Goal: Task Accomplishment & Management: Manage account settings

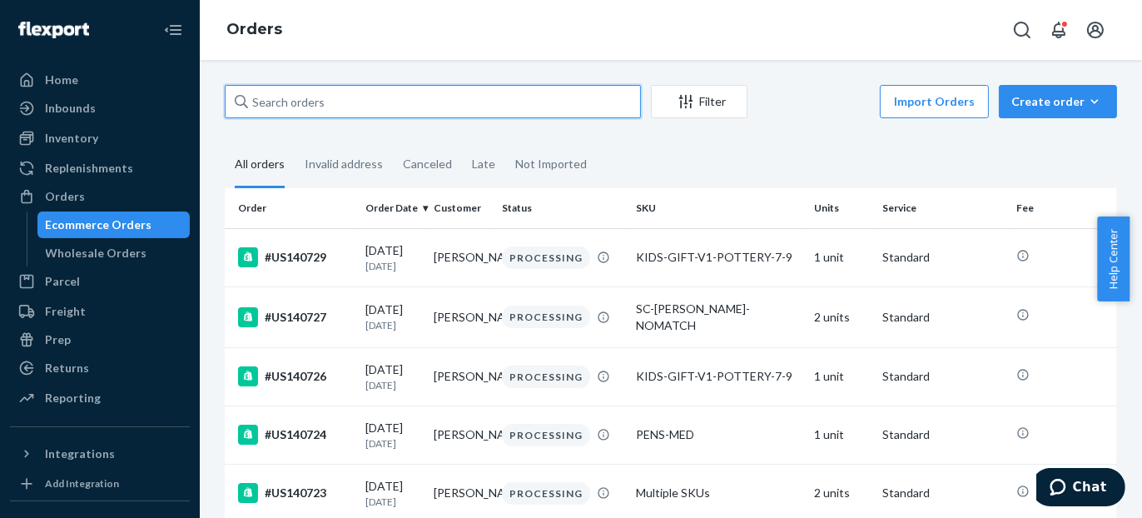
click at [529, 103] on input "text" at bounding box center [433, 101] width 416 height 33
paste input "3XqE4i2WaDw8fdL"
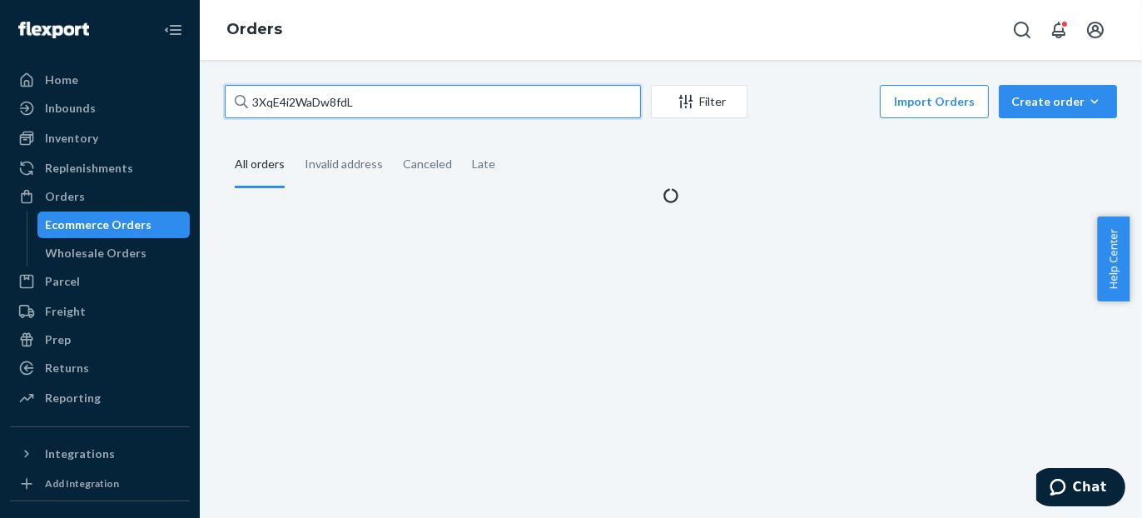
click at [534, 106] on input "3XqE4i2WaDw8fdL" at bounding box center [433, 101] width 416 height 33
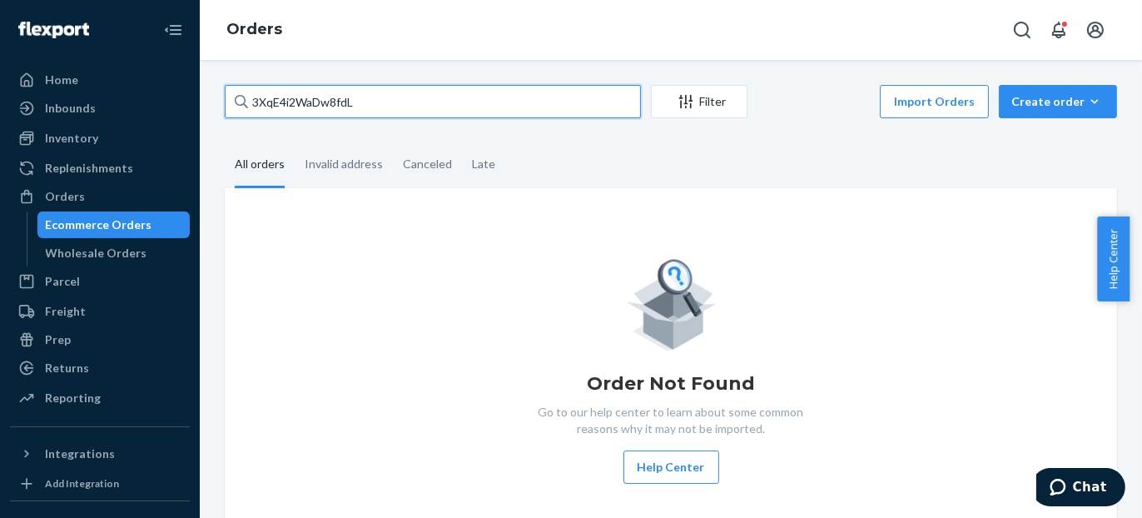
click at [534, 106] on input "3XqE4i2WaDw8fdL" at bounding box center [433, 101] width 416 height 33
click at [380, 103] on input "3XqE4i2WaDw8fdL" at bounding box center [433, 101] width 416 height 33
paste input "#US140412"
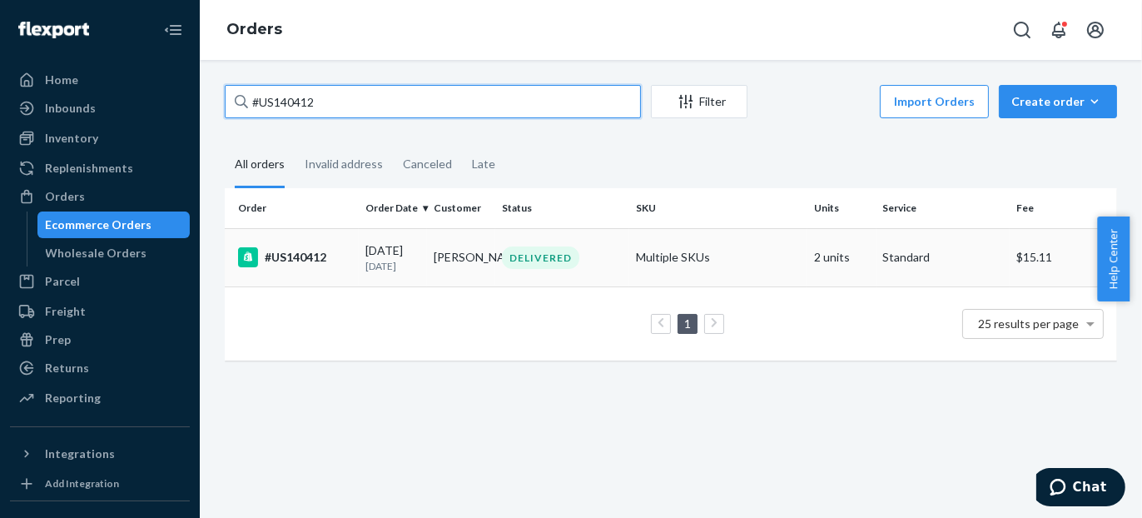
type input "#US140412"
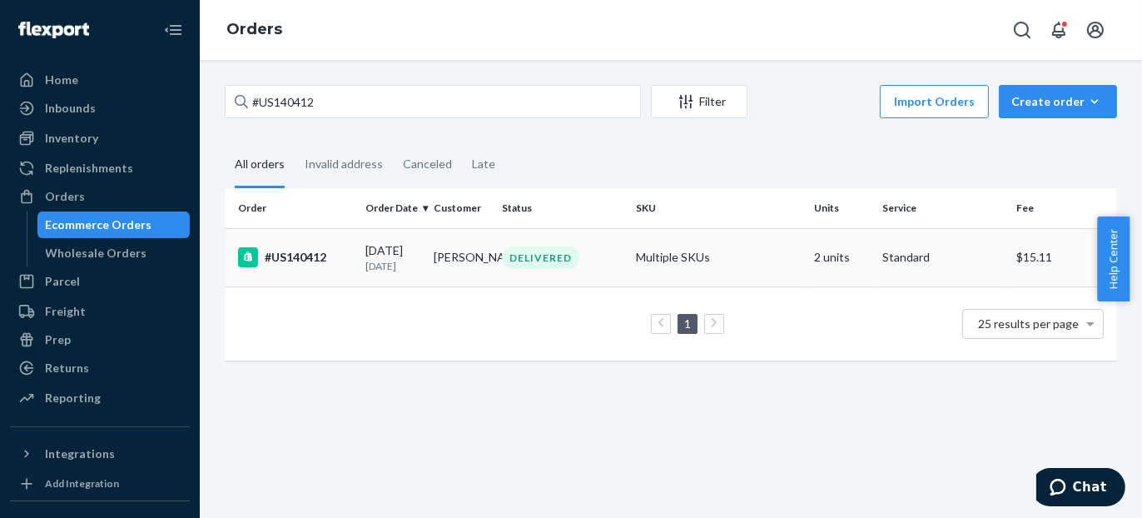
click at [293, 255] on div "#US140412" at bounding box center [295, 257] width 114 height 20
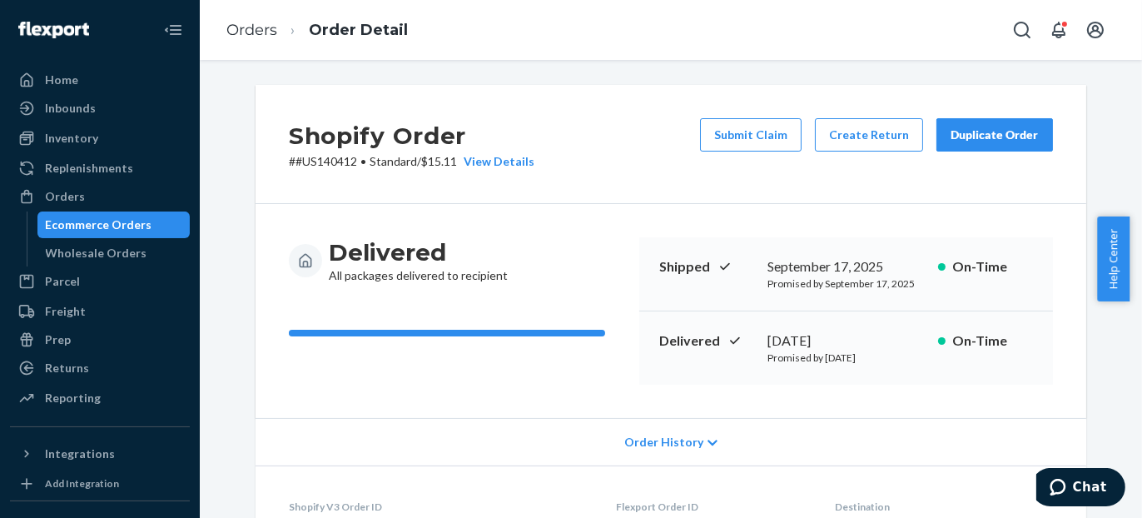
click at [1056, 369] on div "Delivered All packages delivered to recipient Shipped [DATE] Promised by [DATE]…" at bounding box center [671, 311] width 831 height 214
click at [106, 367] on div "Returns" at bounding box center [100, 367] width 176 height 23
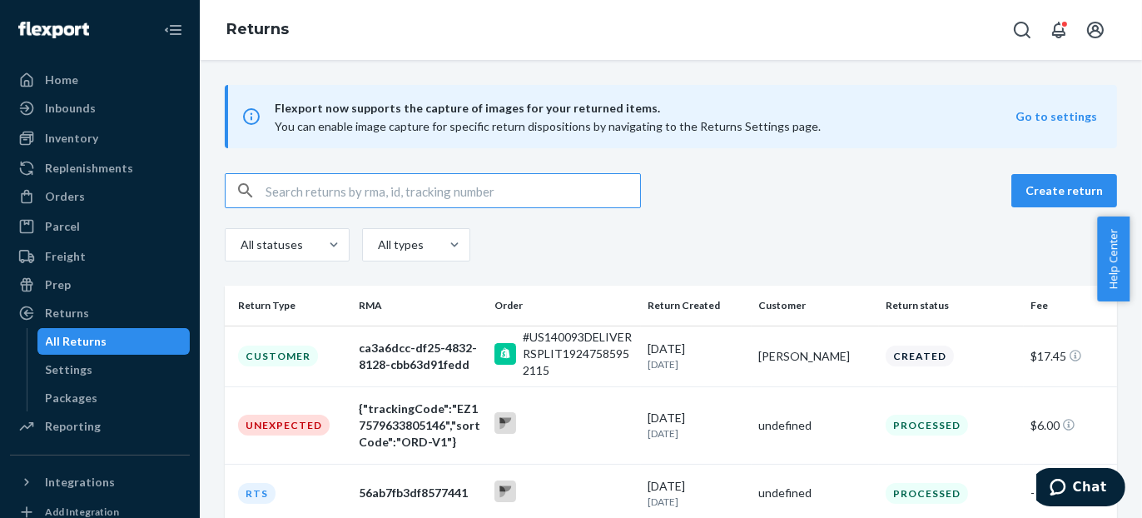
type input "#US140412"
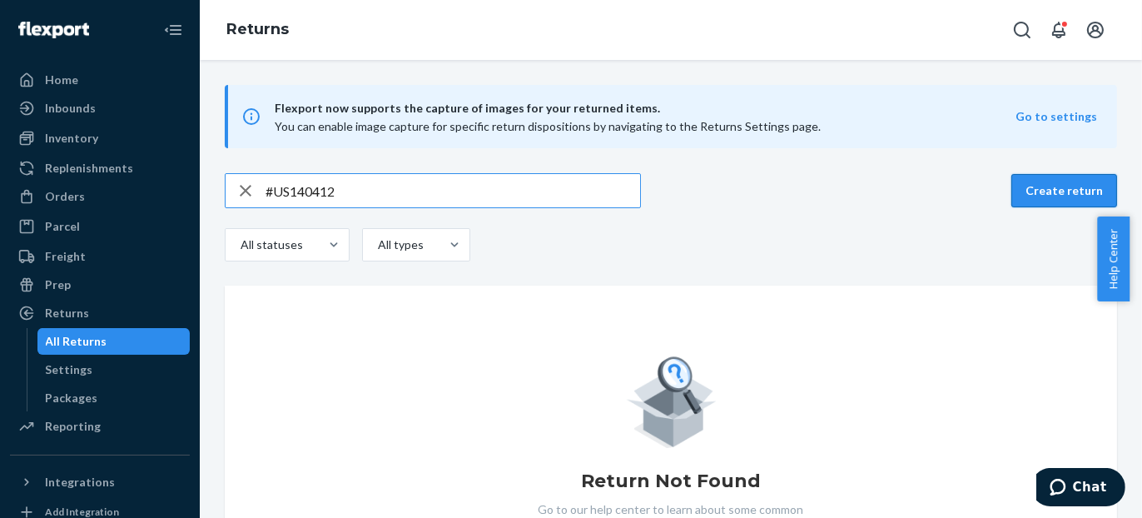
click at [1020, 196] on button "Create return" at bounding box center [1064, 190] width 106 height 33
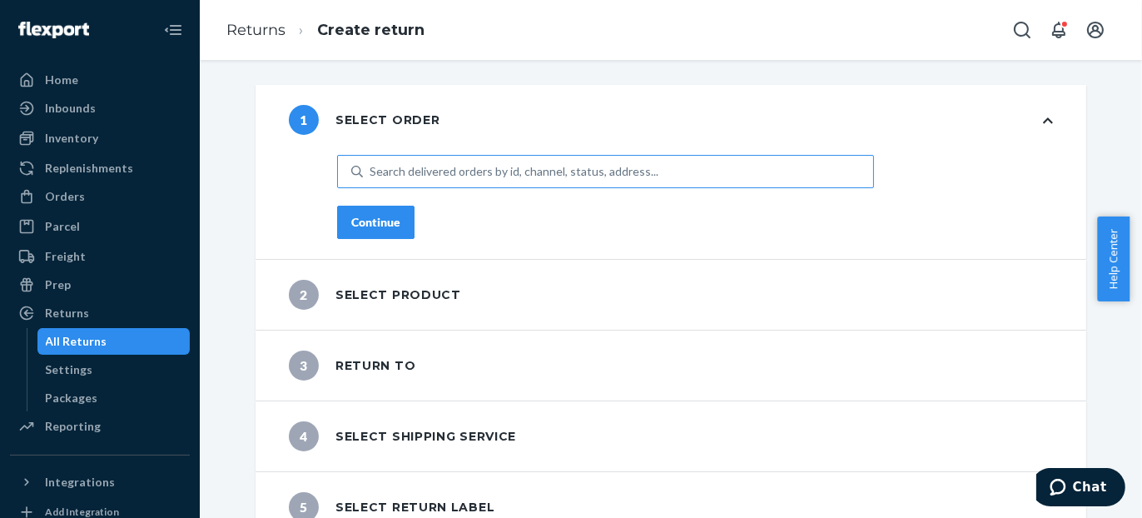
click at [451, 164] on div "Search delivered orders by id, channel, status, address..." at bounding box center [514, 171] width 289 height 17
click at [371, 164] on input "Search delivered orders by id, channel, status, address..." at bounding box center [371, 171] width 2 height 17
paste input "#US140412"
type input "#US140412"
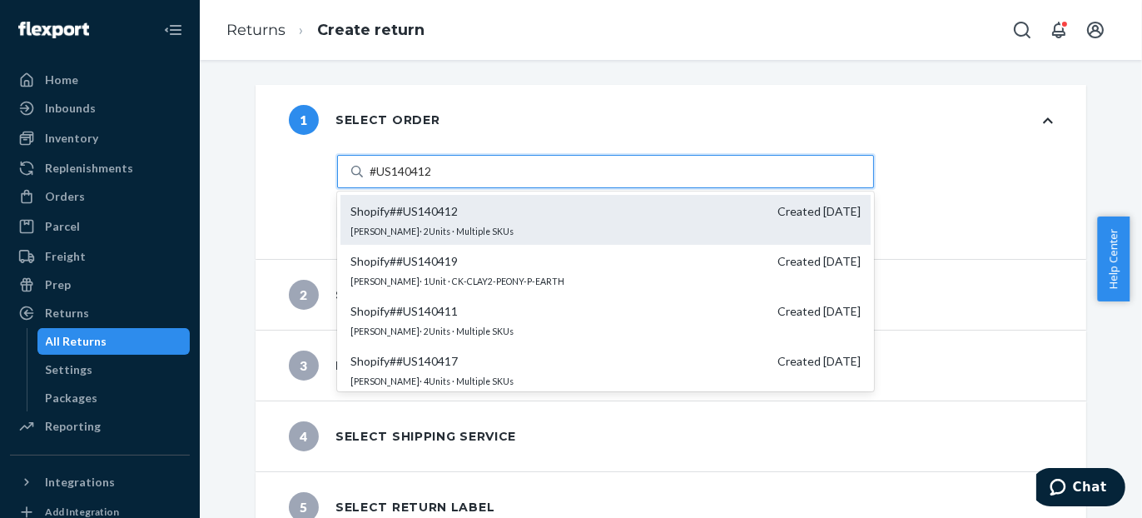
click at [594, 221] on div "Shopify # #US140412 Created [DATE] [PERSON_NAME] · 2 Units · Multiple SKUs" at bounding box center [605, 220] width 530 height 50
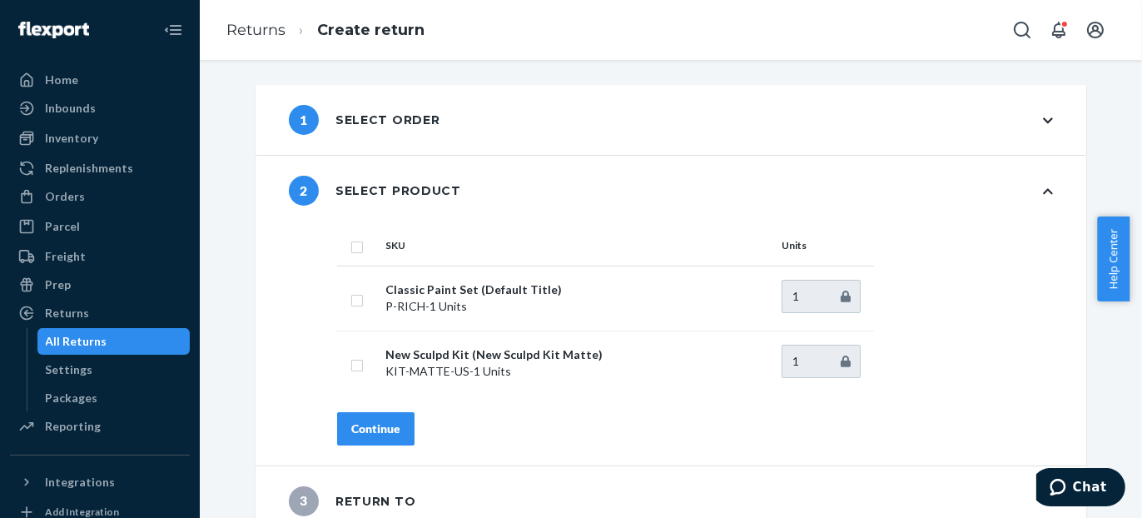
click at [350, 251] on input "checkbox" at bounding box center [356, 244] width 13 height 17
checkbox input "true"
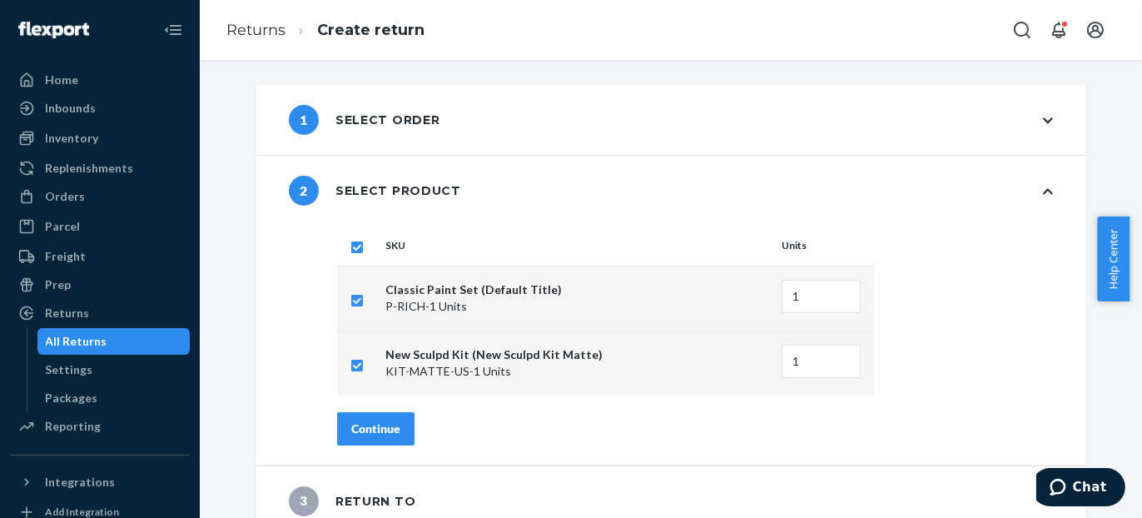
click at [387, 425] on div "Continue" at bounding box center [375, 428] width 49 height 17
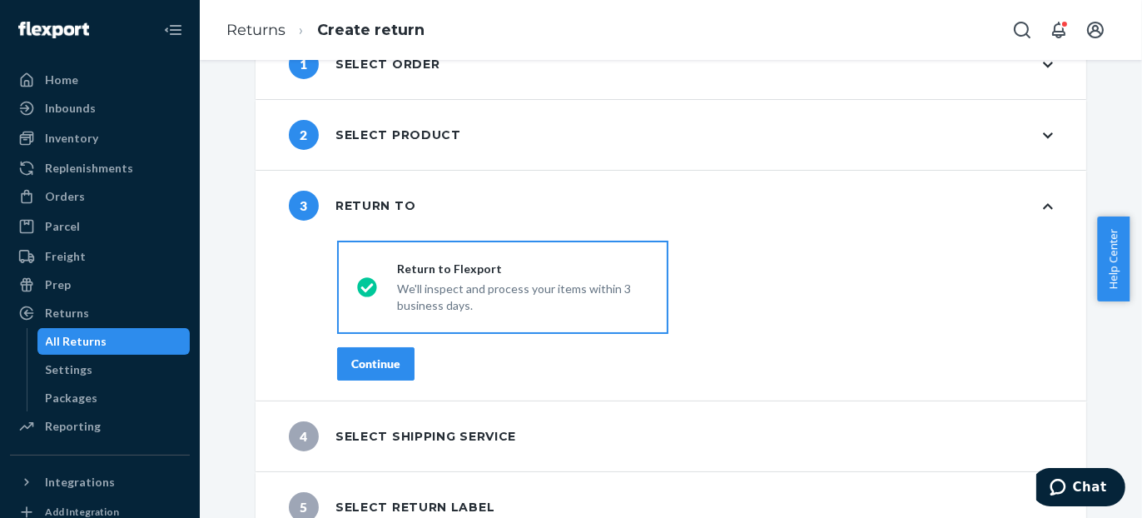
scroll to position [78, 0]
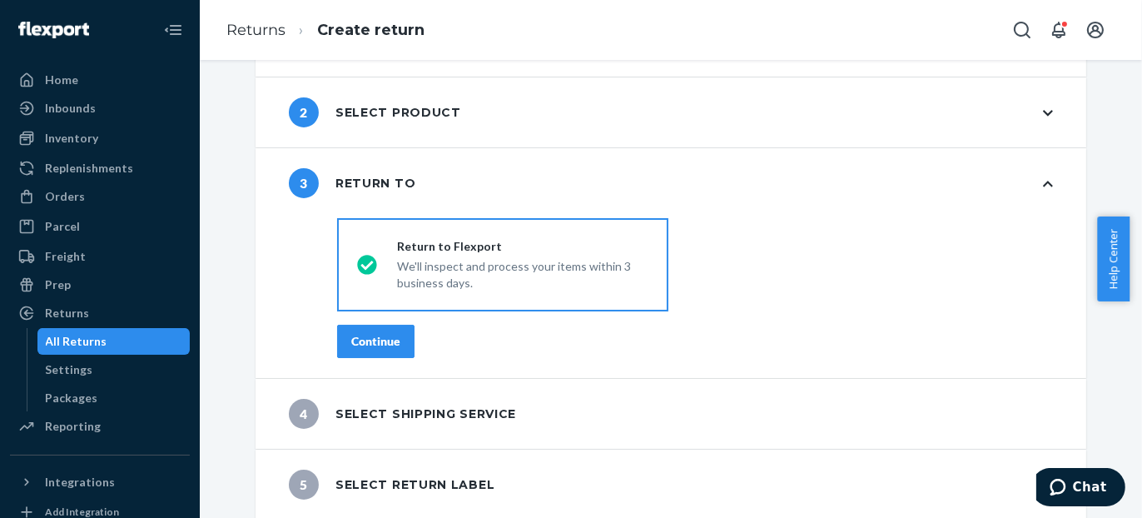
click at [536, 413] on div "4 Select shipping service" at bounding box center [671, 414] width 831 height 70
click at [383, 342] on div "Continue" at bounding box center [375, 341] width 49 height 17
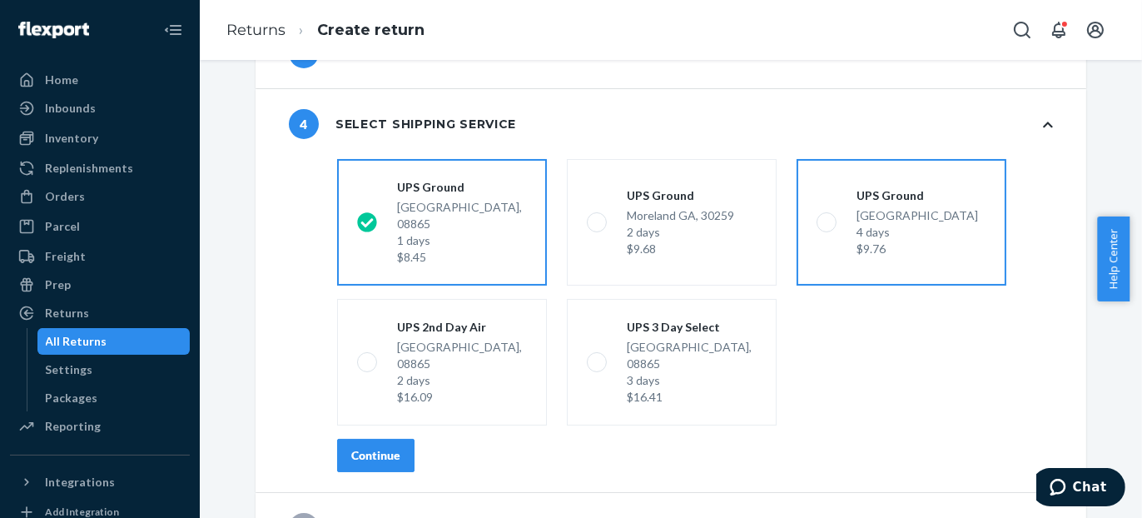
scroll to position [218, 0]
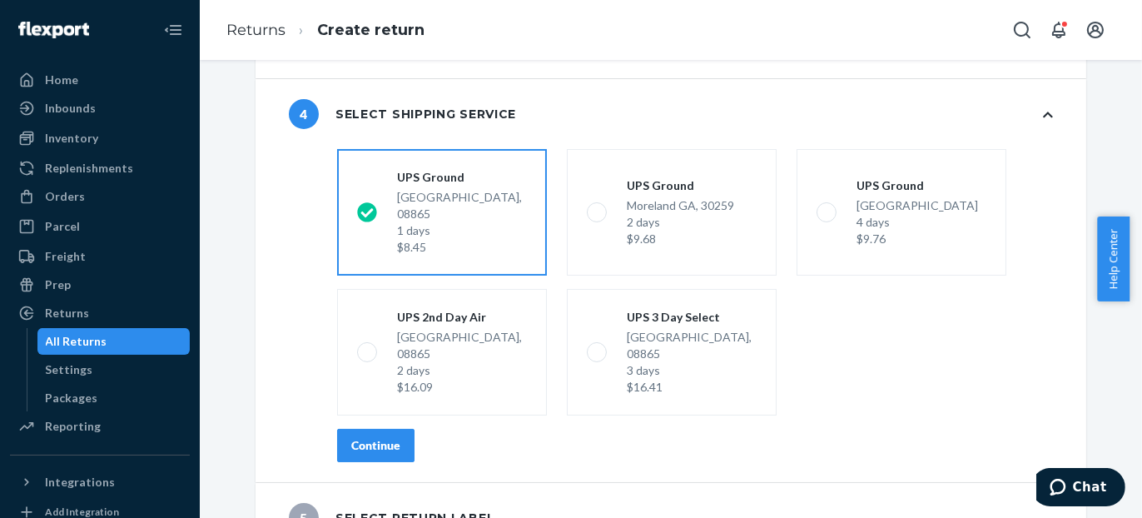
click at [375, 437] on div "Continue" at bounding box center [375, 445] width 49 height 17
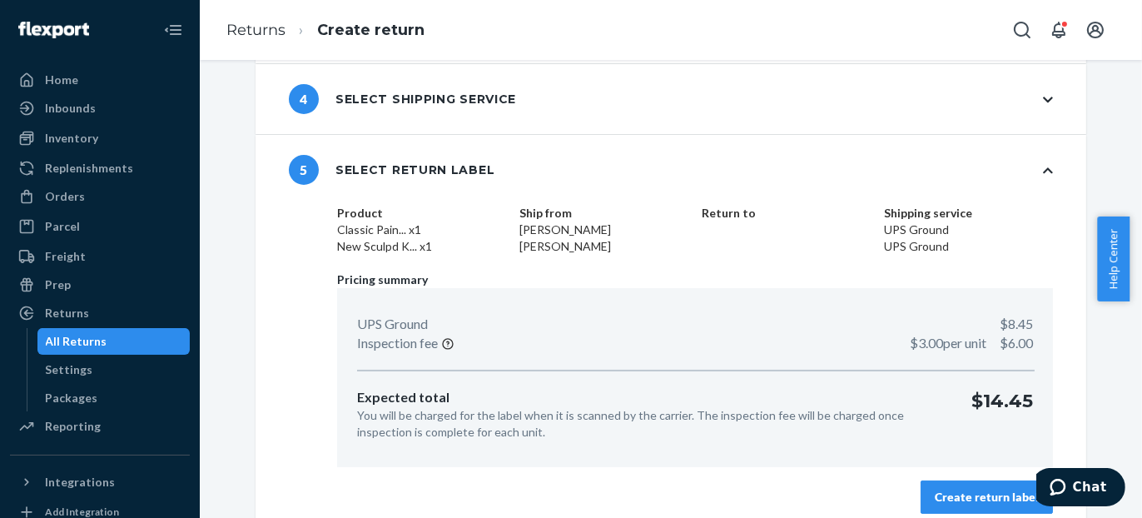
scroll to position [247, 0]
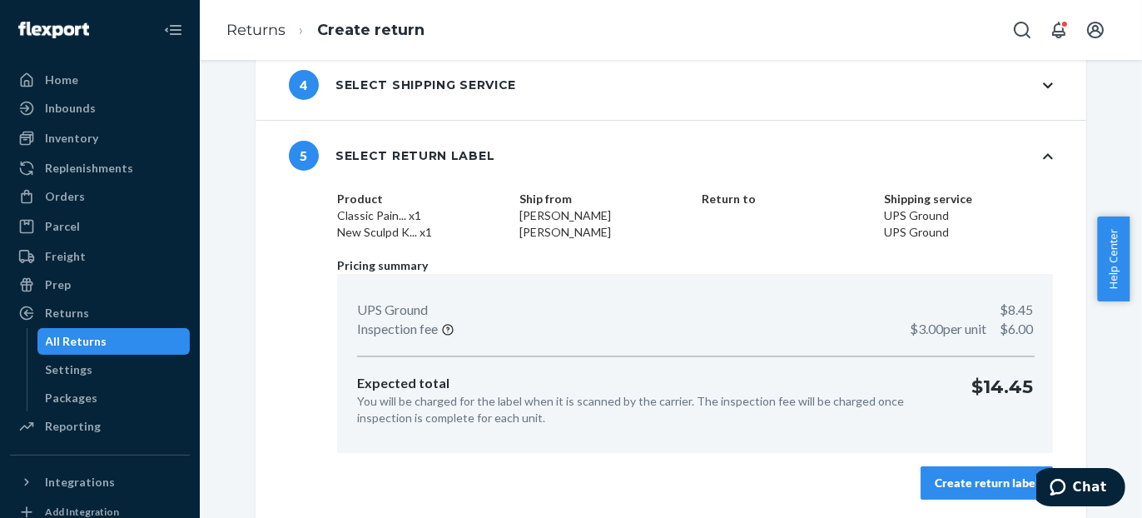
click at [1101, 166] on div "1 Select order 2 Select product 3 Return to 4 Select shipping service 5 Select …" at bounding box center [670, 179] width 917 height 682
click at [981, 484] on div "Create return label" at bounding box center [987, 483] width 104 height 17
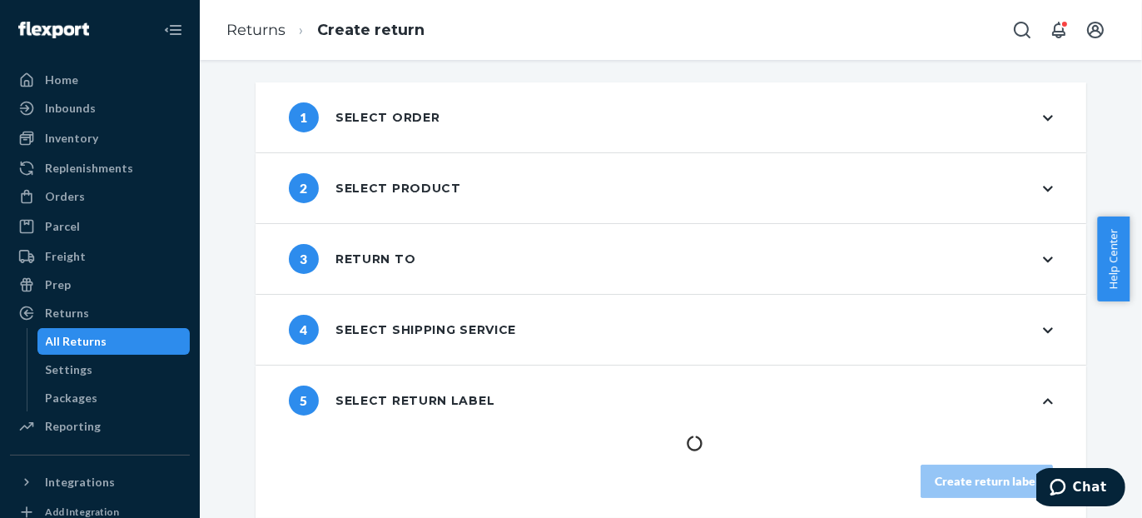
scroll to position [2, 0]
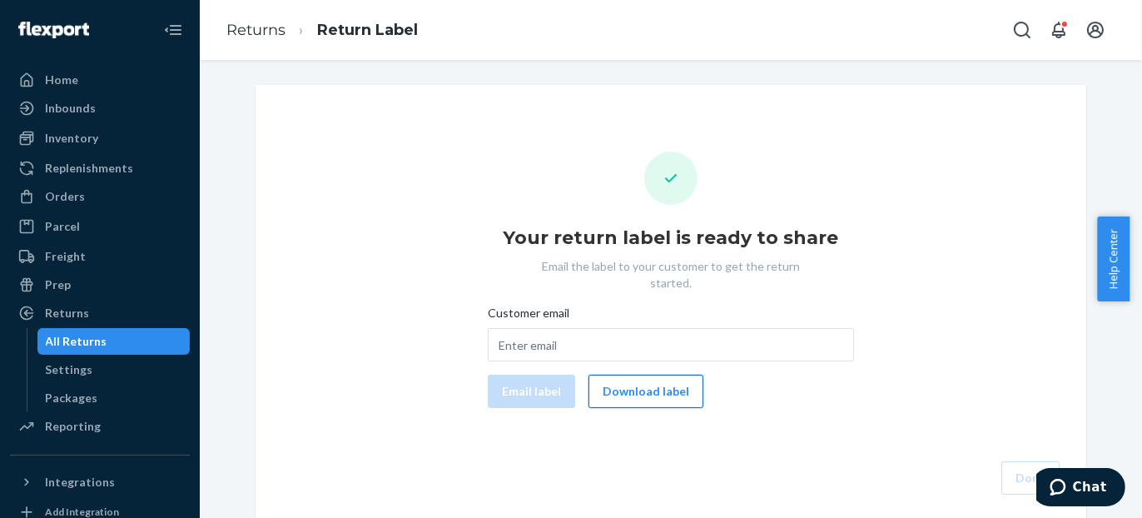
click at [628, 375] on button "Download label" at bounding box center [646, 391] width 115 height 33
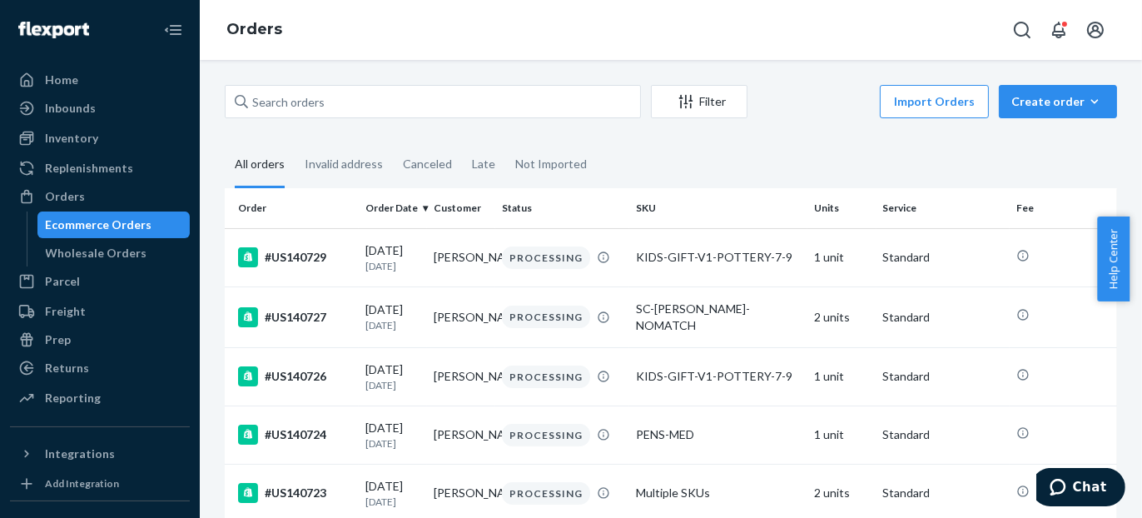
click at [1088, 158] on fieldset "All orders Invalid address Canceled Late Not Imported" at bounding box center [671, 165] width 892 height 46
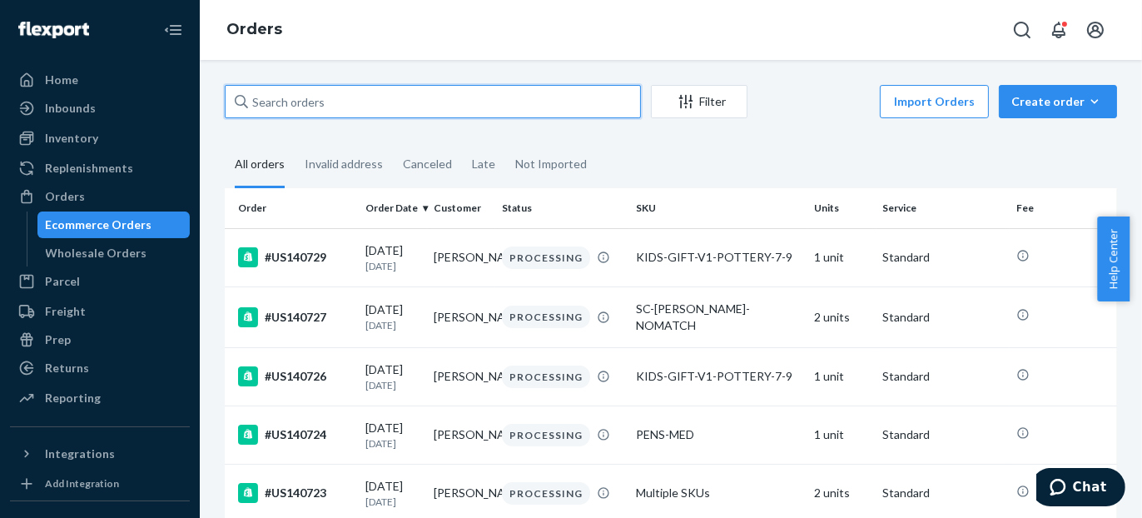
click at [355, 97] on input "text" at bounding box center [433, 101] width 416 height 33
paste input "#US140182"
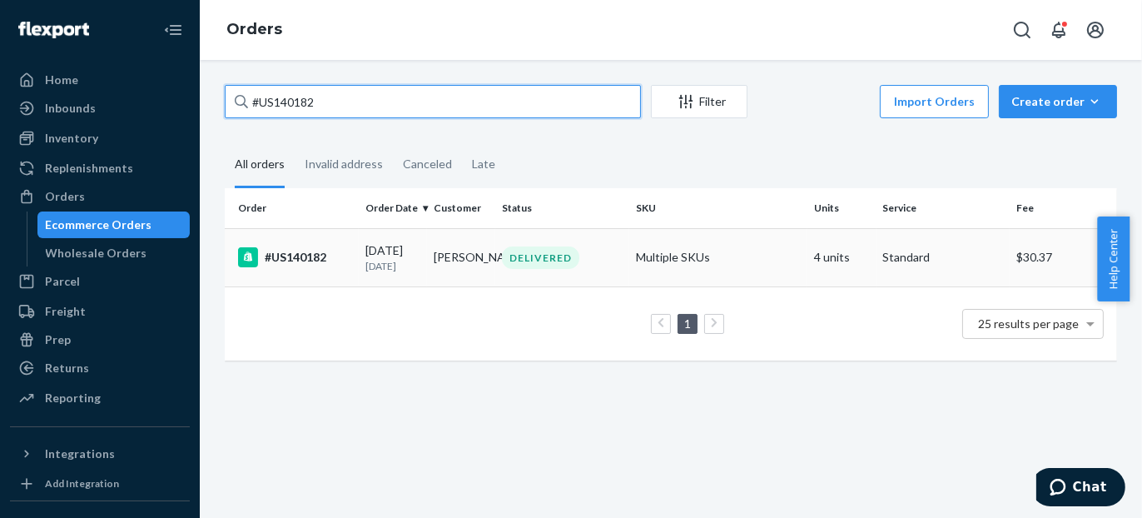
type input "#US140182"
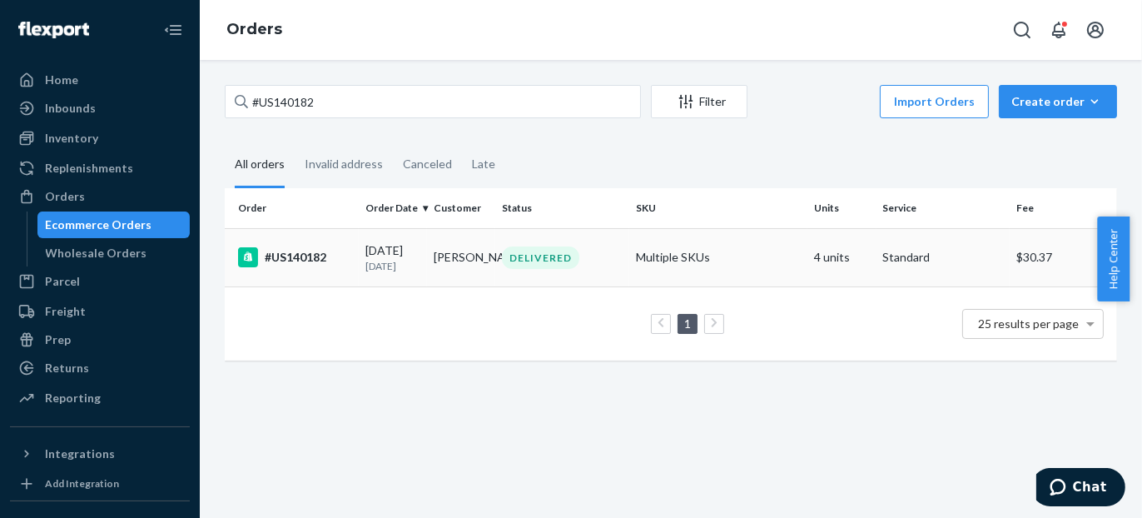
click at [298, 259] on div "#US140182" at bounding box center [295, 257] width 114 height 20
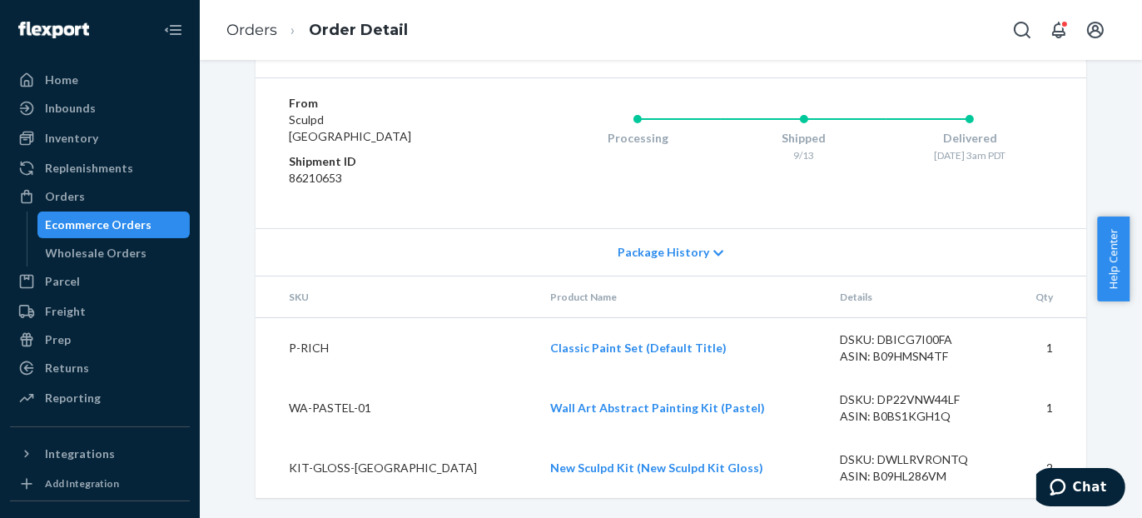
scroll to position [917, 0]
click at [689, 256] on span "Package History" at bounding box center [664, 252] width 92 height 17
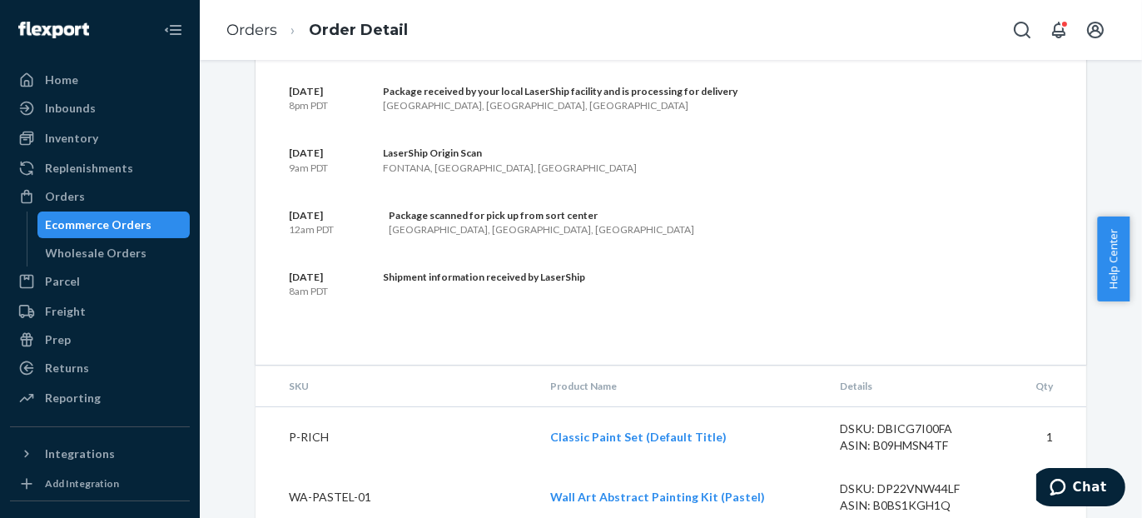
scroll to position [1305, 0]
